Goal: Task Accomplishment & Management: Use online tool/utility

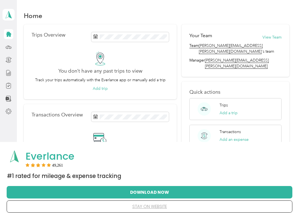
click at [104, 56] on icon at bounding box center [100, 58] width 7 height 11
click at [106, 87] on button "Add trip" at bounding box center [100, 89] width 15 height 6
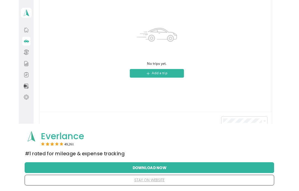
scroll to position [106, 0]
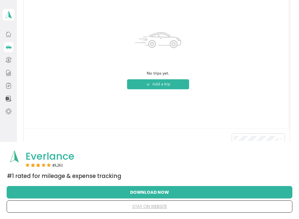
click at [169, 87] on button "Add a trip" at bounding box center [158, 84] width 62 height 10
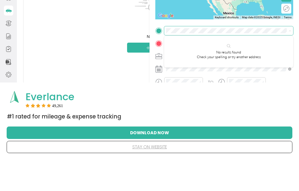
scroll to position [6, 0]
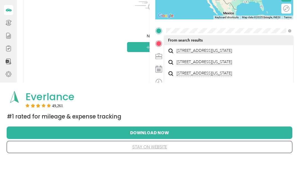
click at [232, 80] on span "[STREET_ADDRESS][US_STATE]" at bounding box center [204, 82] width 55 height 5
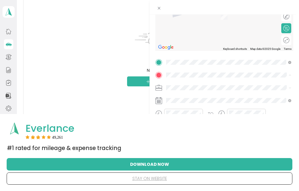
scroll to position [0, 0]
